Goal: Task Accomplishment & Management: Use online tool/utility

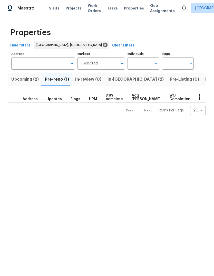
scroll to position [0, 9]
click at [44, 78] on span "Pre-reno (1)" at bounding box center [48, 79] width 24 height 7
click at [103, 83] on span "In-[GEOGRAPHIC_DATA] (2)" at bounding box center [126, 79] width 56 height 7
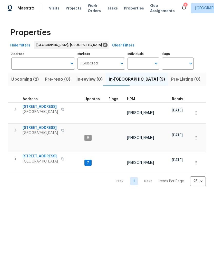
click at [24, 80] on span "Upcoming (2)" at bounding box center [25, 79] width 28 height 7
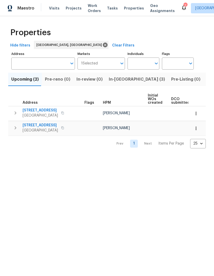
click at [112, 82] on span "In-reno (3)" at bounding box center [137, 79] width 56 height 7
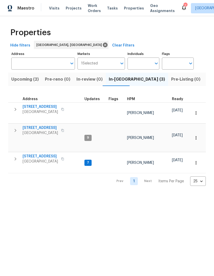
click at [35, 107] on span "4847 Longs Peak Rd NE" at bounding box center [40, 106] width 35 height 5
click at [181, 4] on icon at bounding box center [184, 7] width 6 height 6
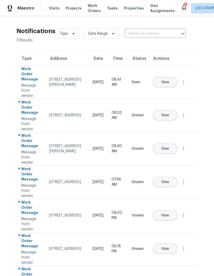
click at [173, 110] on button "View" at bounding box center [165, 115] width 24 height 10
click at [169, 147] on span "View" at bounding box center [166, 149] width 8 height 4
click at [169, 181] on span "View" at bounding box center [166, 183] width 8 height 4
click at [169, 214] on span "View" at bounding box center [166, 216] width 8 height 4
click at [169, 247] on span "View" at bounding box center [166, 249] width 8 height 4
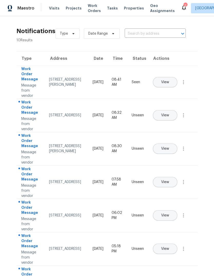
click at [169, 247] on span "View" at bounding box center [166, 249] width 8 height 4
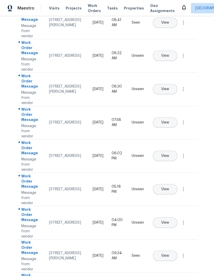
scroll to position [60, 0]
click at [169, 221] on span "View" at bounding box center [166, 223] width 8 height 4
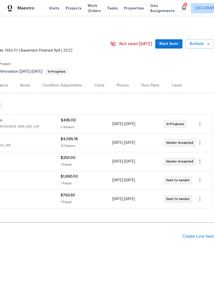
scroll to position [0, 76]
click at [166, 43] on span "Mark Seen" at bounding box center [169, 44] width 19 height 6
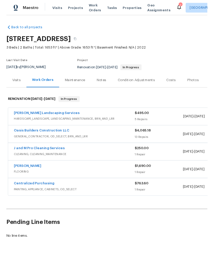
scroll to position [0, 0]
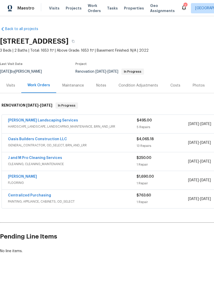
click at [181, 6] on icon at bounding box center [184, 7] width 6 height 6
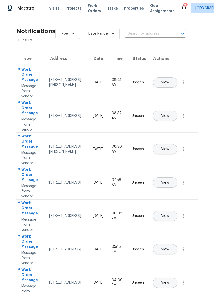
click at [174, 79] on button "View" at bounding box center [165, 82] width 24 height 10
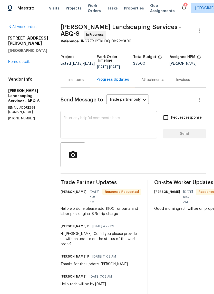
click at [39, 130] on section "All work orders 930 Madeira Dr SE Albuquerque, NM 87108 Home details Vendor Inf…" at bounding box center [28, 262] width 40 height 477
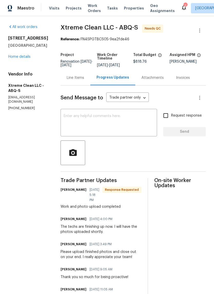
click at [71, 117] on textarea at bounding box center [109, 123] width 91 height 18
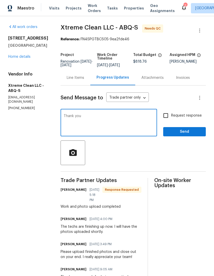
type textarea "Thank you!"
click at [73, 77] on div "Line Items" at bounding box center [75, 77] width 17 height 5
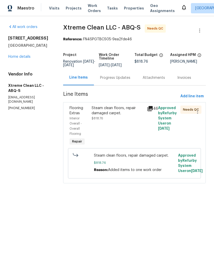
click at [94, 134] on div "Steam clean floors, repair damaged carpet. $818.76" at bounding box center [118, 126] width 56 height 44
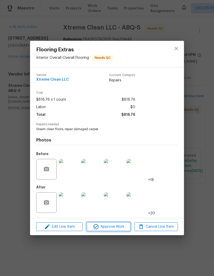
click at [112, 229] on span "Approve Work" at bounding box center [108, 227] width 40 height 6
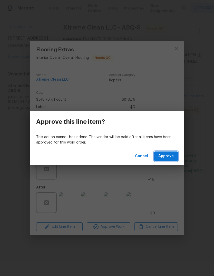
click at [164, 156] on span "Approve" at bounding box center [166, 156] width 15 height 6
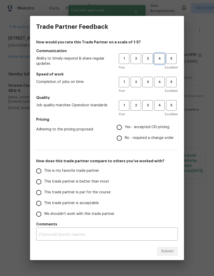
click at [160, 60] on span "4" at bounding box center [160, 59] width 10 height 6
click at [150, 84] on span "3" at bounding box center [148, 82] width 10 height 6
click at [146, 105] on span "3" at bounding box center [148, 106] width 10 height 6
click at [119, 126] on input "Yes - accepted OD pricing" at bounding box center [119, 127] width 11 height 11
radio input "true"
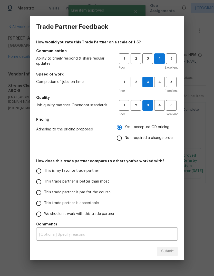
click at [41, 171] on input "This is my favorite trade partner" at bounding box center [38, 171] width 11 height 11
click at [174, 252] on span "Submit" at bounding box center [168, 252] width 13 height 6
radio input "true"
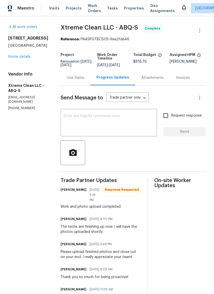
click at [75, 118] on textarea at bounding box center [109, 123] width 91 height 18
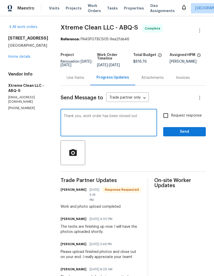
type textarea "Thank you, work order has been closed out"
click at [182, 131] on span "Send" at bounding box center [185, 132] width 34 height 6
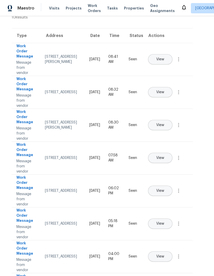
scroll to position [13, 8]
